Goal: Check status

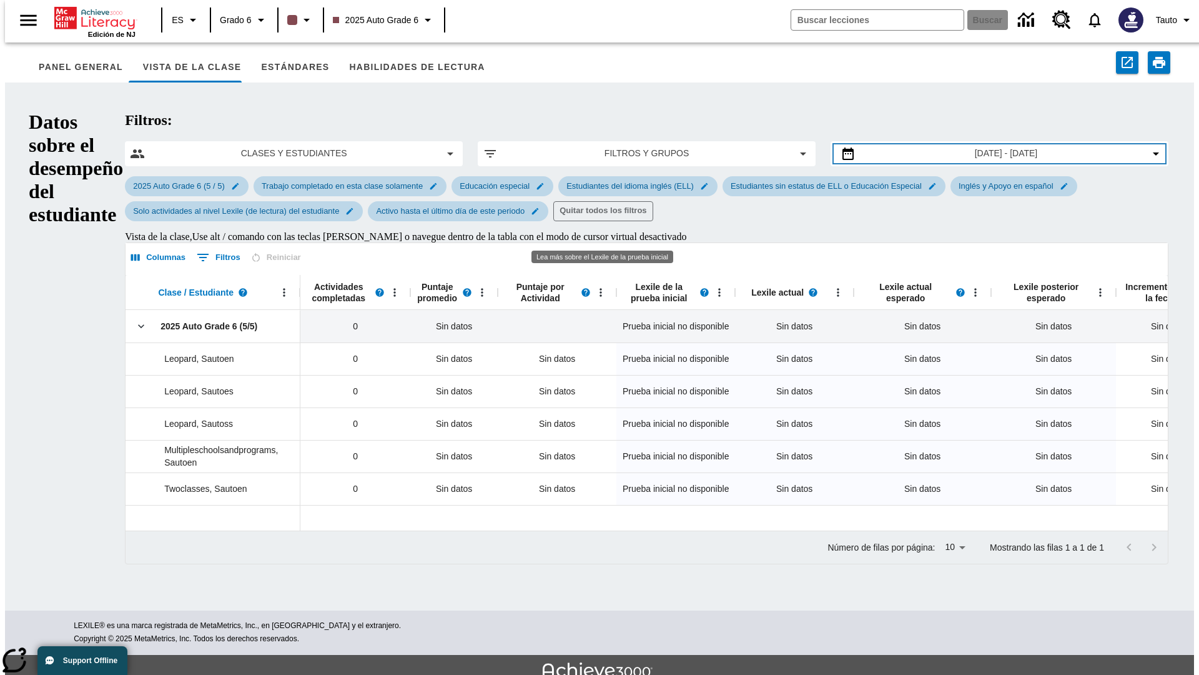
click at [987, 147] on span "1 de ago de 2025 - 22 de ago de 2025" at bounding box center [1006, 153] width 63 height 13
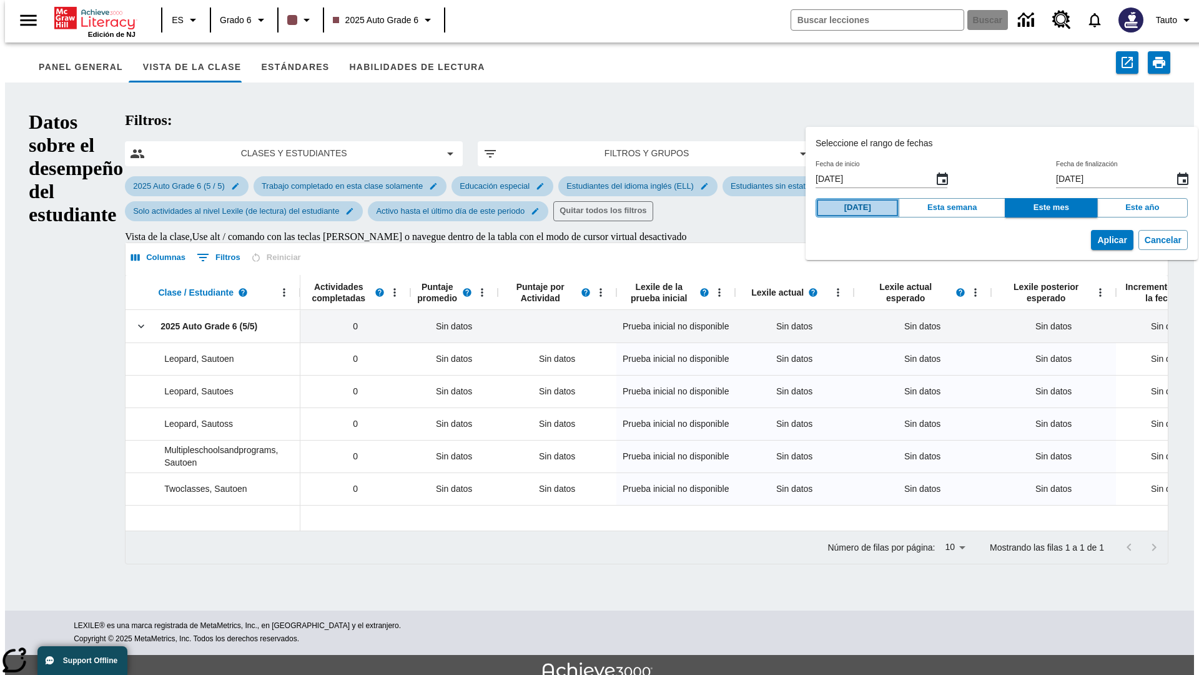
click at [847, 207] on button "Hoy" at bounding box center [858, 207] width 84 height 19
type input "22 de ago de 2025"
click at [1091, 240] on button "Aplicar" at bounding box center [1112, 240] width 42 height 21
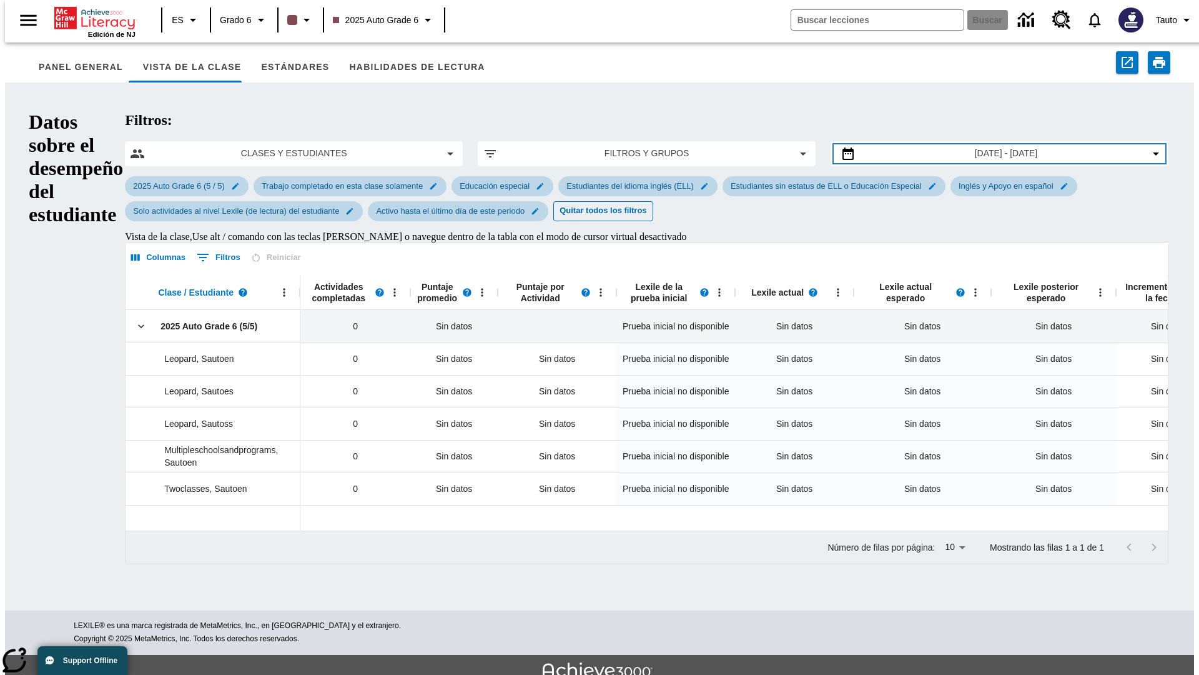
click at [987, 147] on span "22 de ago de 2025 - 22 de ago de 2025" at bounding box center [1006, 153] width 63 height 13
